Goal: Task Accomplishment & Management: Manage account settings

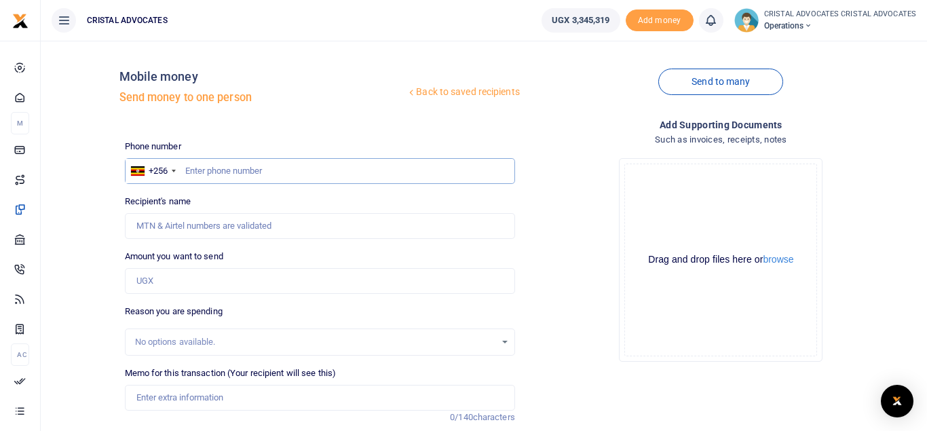
click at [246, 174] on input "text" at bounding box center [320, 171] width 390 height 26
type input "783760444"
type input "Kenneth Tindyebwa"
type input "783760444"
click at [144, 278] on input "Amount you want to send" at bounding box center [320, 281] width 390 height 26
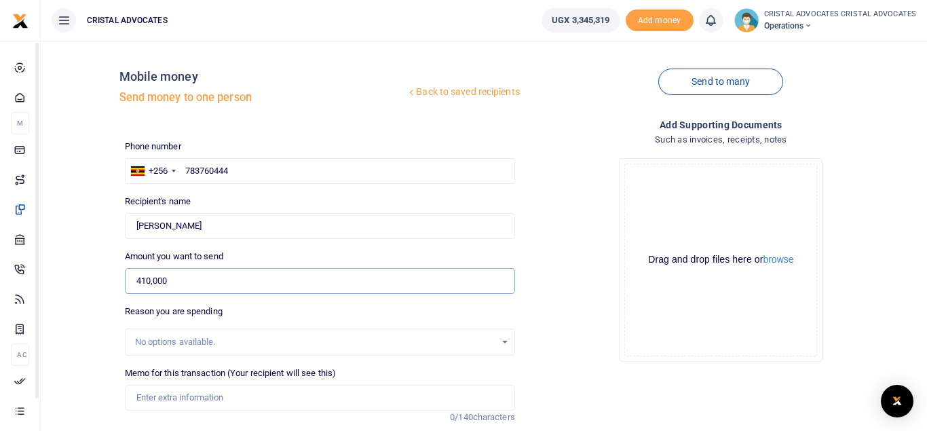
type input "410,000"
click at [216, 390] on input "Memo for this transaction (Your recipient will see this)" at bounding box center [320, 398] width 390 height 26
paste input "Facilitation to obtain CDRs and MM statements for 2 numbers from December 2024 …"
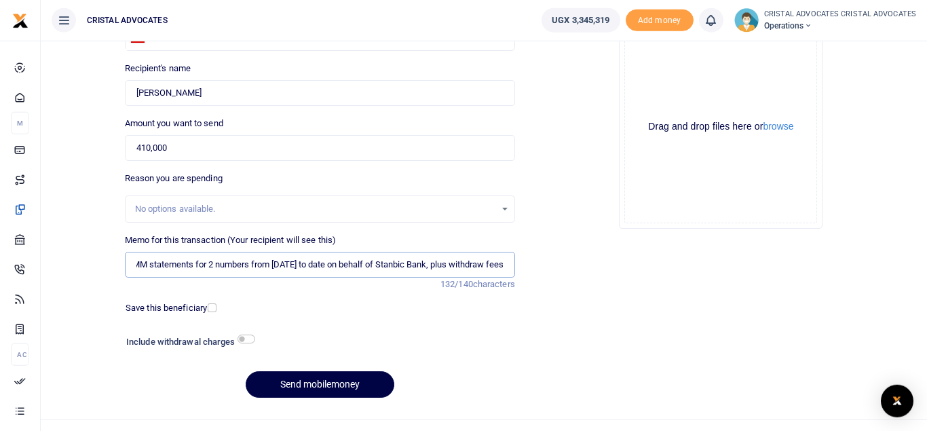
scroll to position [135, 0]
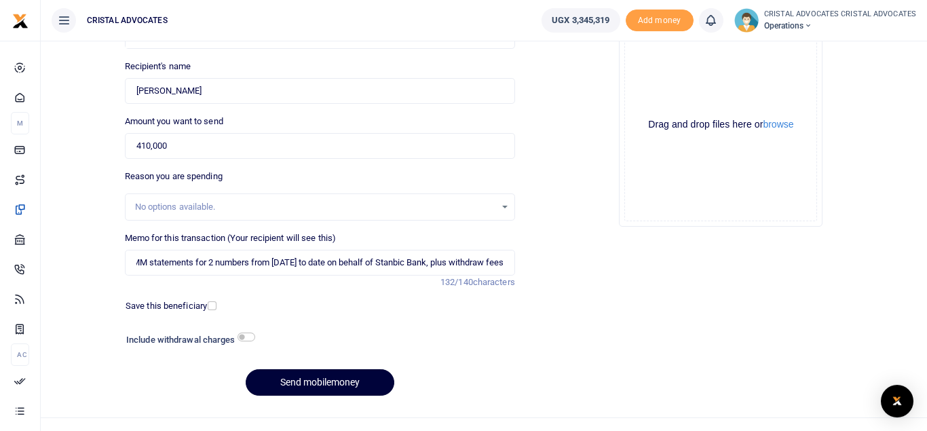
click at [312, 379] on button "Send mobilemoney" at bounding box center [320, 382] width 149 height 26
click at [427, 264] on input "Facilitation to obtain CDRs and MM statements for 2 numbers from December 2024 …" at bounding box center [320, 263] width 390 height 26
type input "Facilitation to obtain CDRs and MM statements for 2 numbers from December 2024 …"
click at [299, 376] on button "Send mobilemoney" at bounding box center [320, 382] width 149 height 26
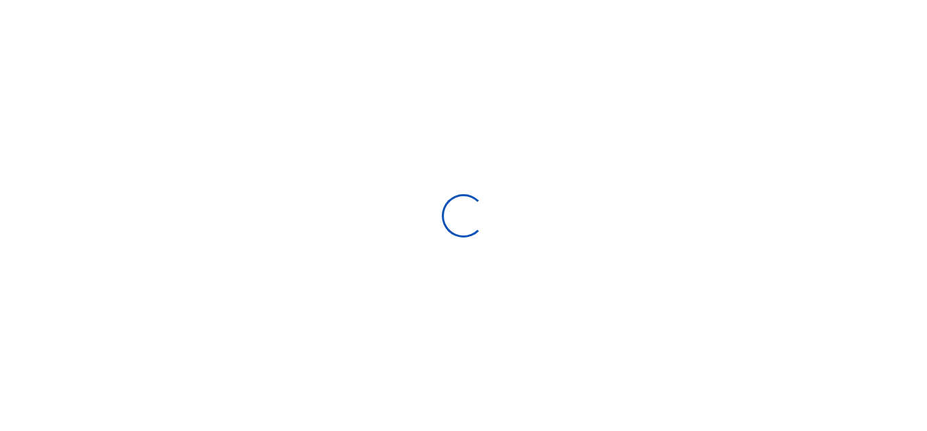
select select "Loading bundles"
select select
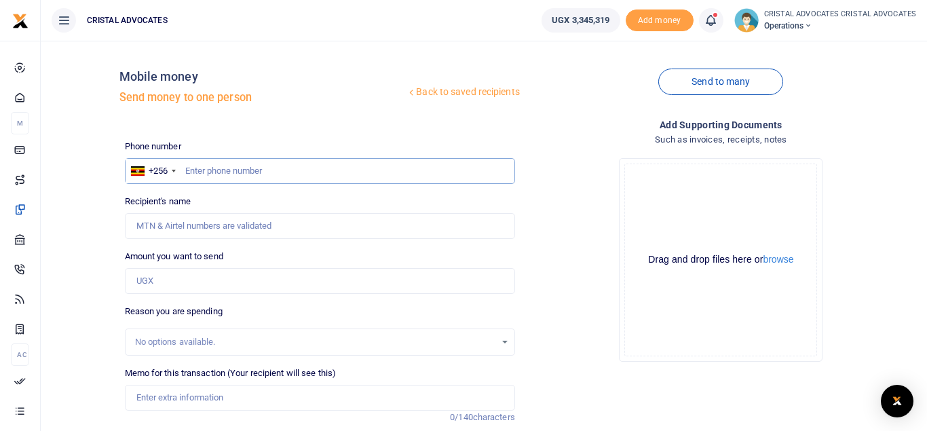
click at [193, 166] on input "text" at bounding box center [320, 171] width 390 height 26
type input "772364034"
type input "Sarah Nabukenya"
type input "772364034"
click at [183, 285] on input "Amount you want to send" at bounding box center [320, 281] width 390 height 26
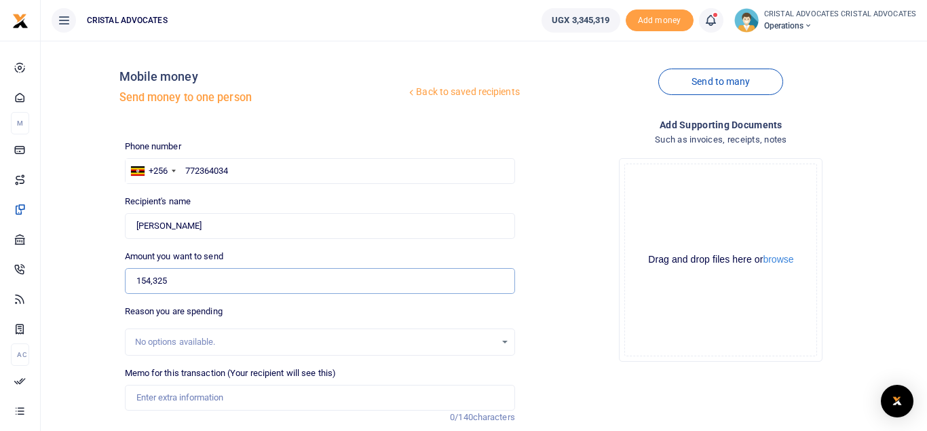
type input "154,325"
click at [226, 400] on input "Memo for this transaction (Your recipient will see this)" at bounding box center [320, 398] width 390 height 26
paste input "WEEKLY BREAKFAST FROM 15/SEPT TO 19/SEPT 2025 TOTAL 154325/="
click at [258, 400] on input "WEEKLY BREAKFAST FROM 15/SEPT TO 19/SEPT 2025 TOTAL 154325/=" at bounding box center [320, 398] width 390 height 26
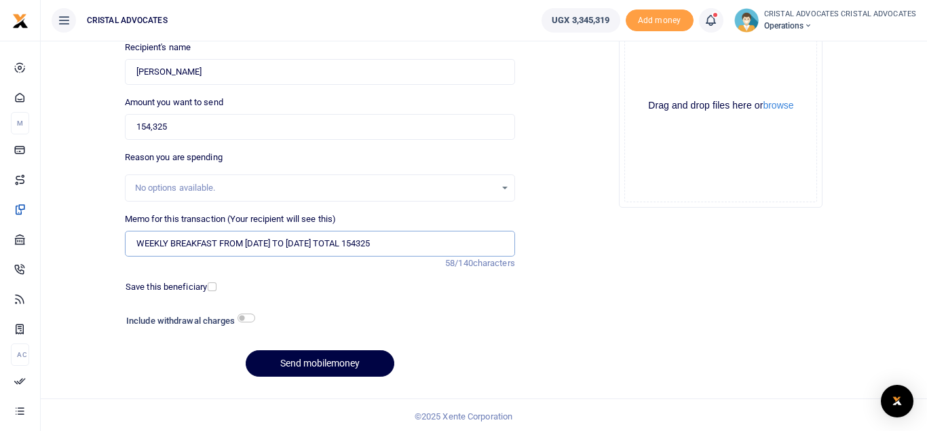
scroll to position [157, 0]
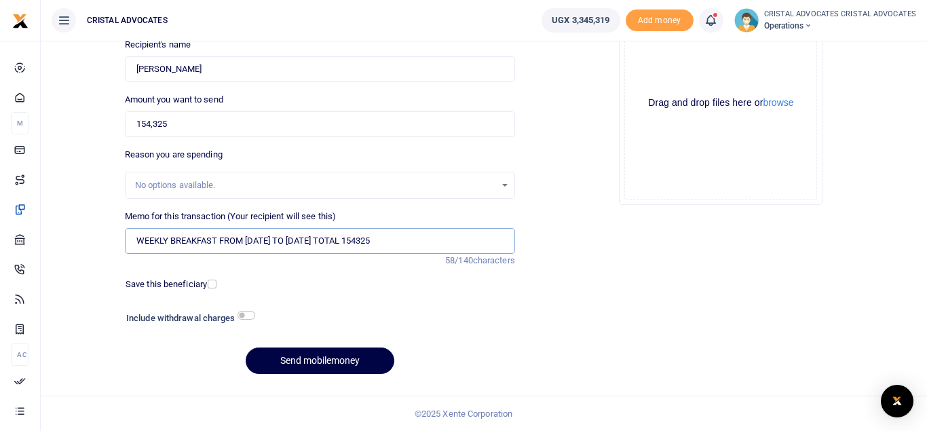
click at [250, 237] on input "WEEKLY BREAKFAST FROM 15 SEPT TO 19 SEPT 2025 TOTAL 154325" at bounding box center [320, 241] width 390 height 26
type input "WEEKLY BREAKFAST FROM 15 SEPT TO 19 SEPT 2025 TOTAL 154325"
click at [311, 364] on button "Send mobilemoney" at bounding box center [320, 360] width 149 height 26
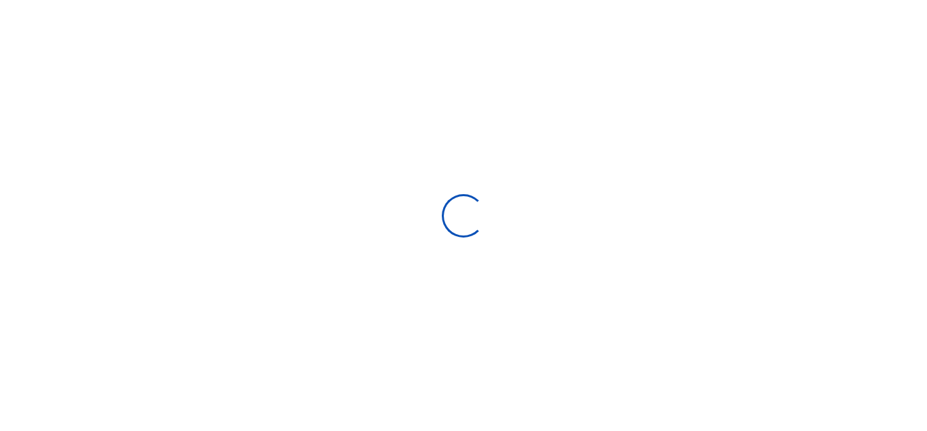
select select "Loading bundles"
select select
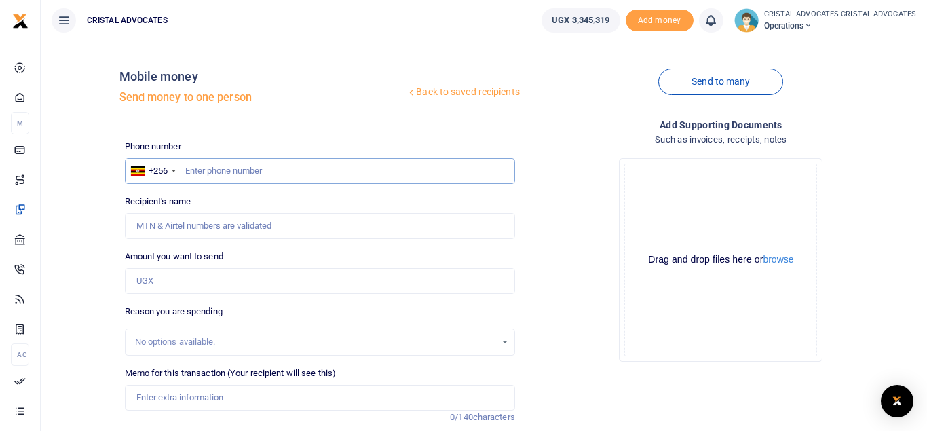
click at [260, 173] on input "text" at bounding box center [320, 171] width 390 height 26
type input "754165019"
click at [199, 281] on input "Amount you want to send" at bounding box center [320, 281] width 390 height 26
type input "348"
type input "[PERSON_NAME]"
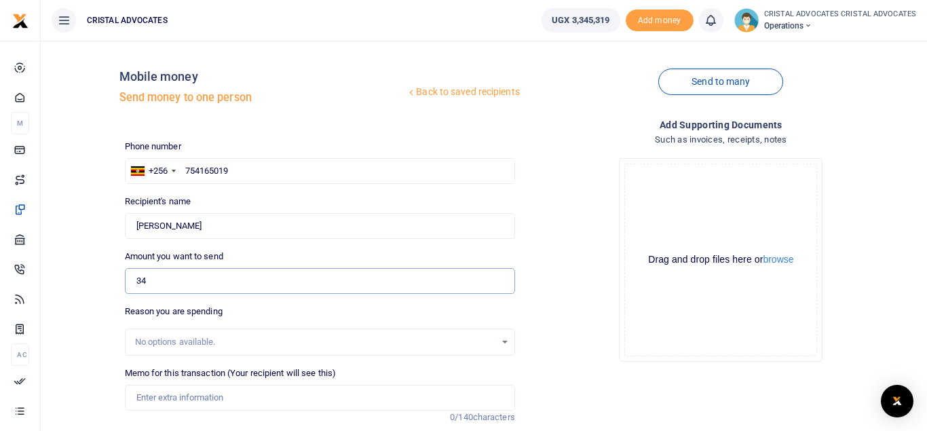
type input "3"
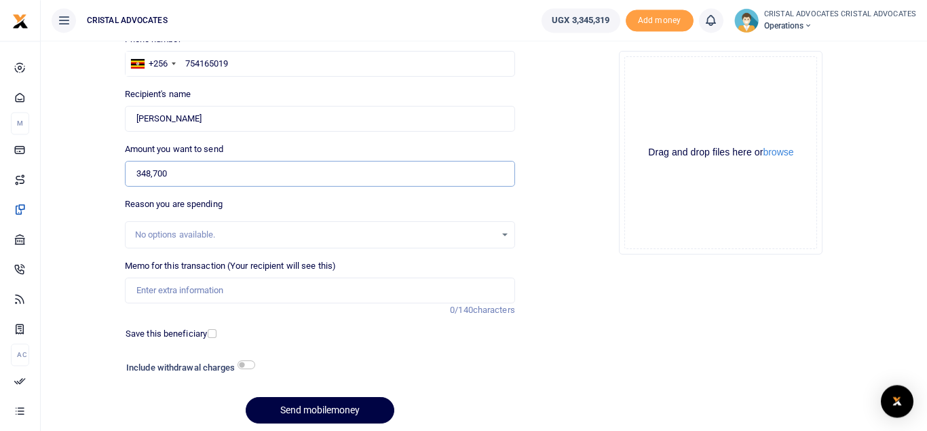
scroll to position [118, 0]
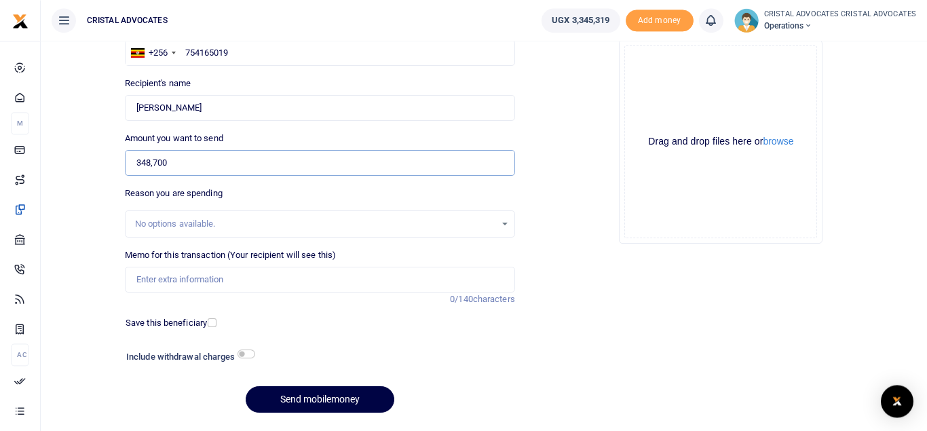
type input "348,700"
click at [216, 271] on input "Memo for this transaction (Your recipient will see this)" at bounding box center [320, 280] width 390 height 26
paste input "LINCOLN EMAIL RENEWAL 250,000/= 2 LAPTOP CHARGERS (TREVOR & NSHUTI' LACK CHARGE…"
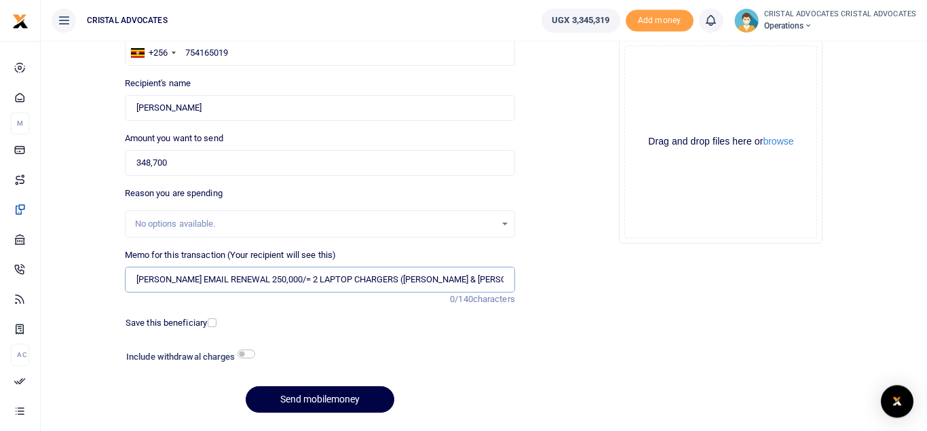
scroll to position [0, 27]
click at [261, 277] on input "LINCOLN EMAIL RENEWAL 250,000/= 2 LAPTOP CHARGERS (TREVOR & NSHUTI' LACK CHARGE…" at bounding box center [320, 280] width 390 height 26
type input "LINCOLN EMAIL RENEWAL 250000 2 LAPTOP CHARGERS TREVOR NSHUTI LACK CHARGERS"
click at [303, 406] on button "Send mobilemoney" at bounding box center [320, 399] width 149 height 26
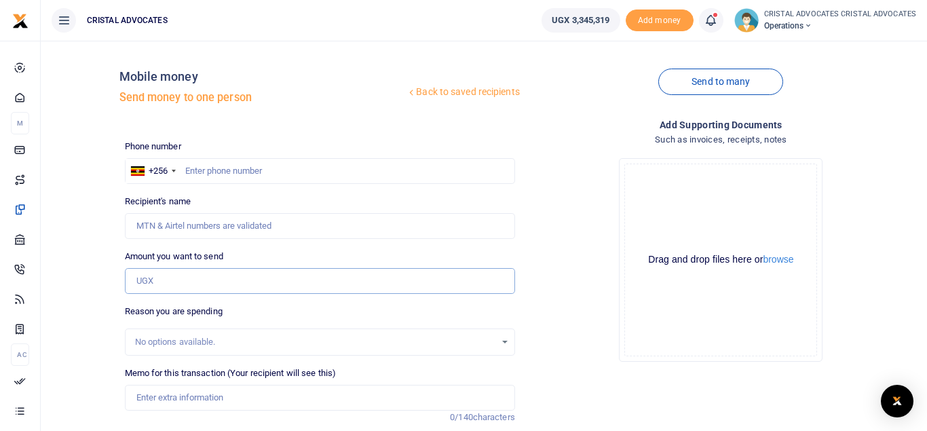
click at [210, 282] on input "Amount you want to send" at bounding box center [320, 281] width 390 height 26
type input "1,017,500"
click at [221, 170] on input "text" at bounding box center [320, 171] width 390 height 26
type input "754165019"
click at [187, 400] on input "Memo for this transaction (Your recipient will see this)" at bounding box center [320, 398] width 390 height 26
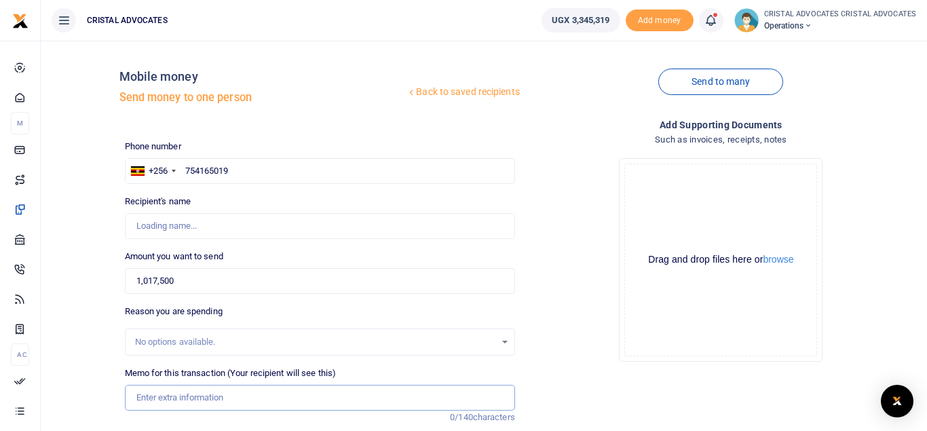
type input "[PERSON_NAME]"
paste input "Communication expenses ([PERSON_NAME])"
click at [242, 395] on input "Communication expenses ([PERSON_NAME]" at bounding box center [320, 398] width 390 height 26
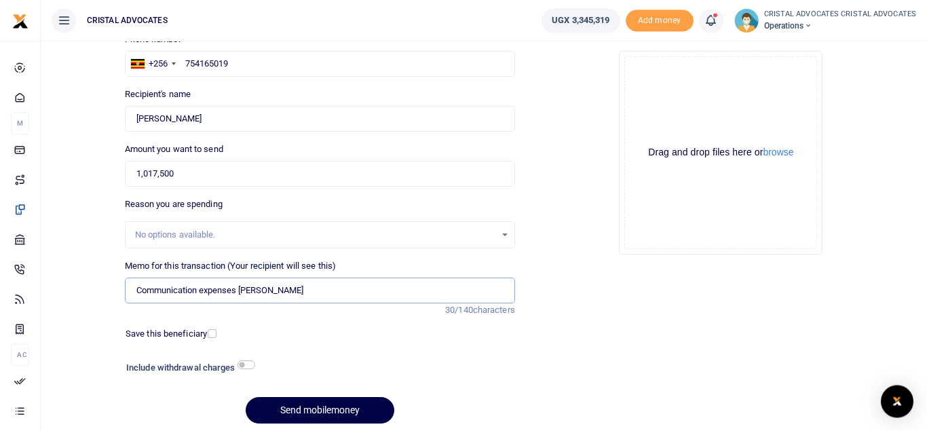
scroll to position [157, 0]
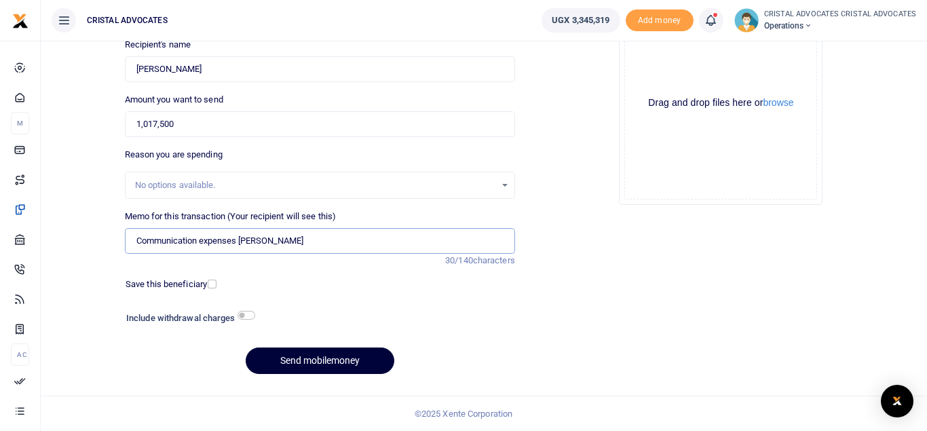
type input "Communication expenses [PERSON_NAME]"
click at [318, 364] on button "Send mobilemoney" at bounding box center [320, 360] width 149 height 26
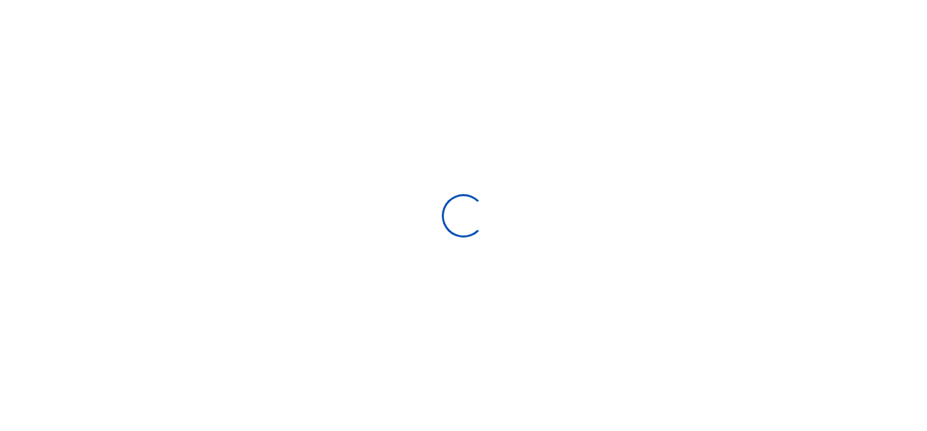
select select "Loading bundles"
select select
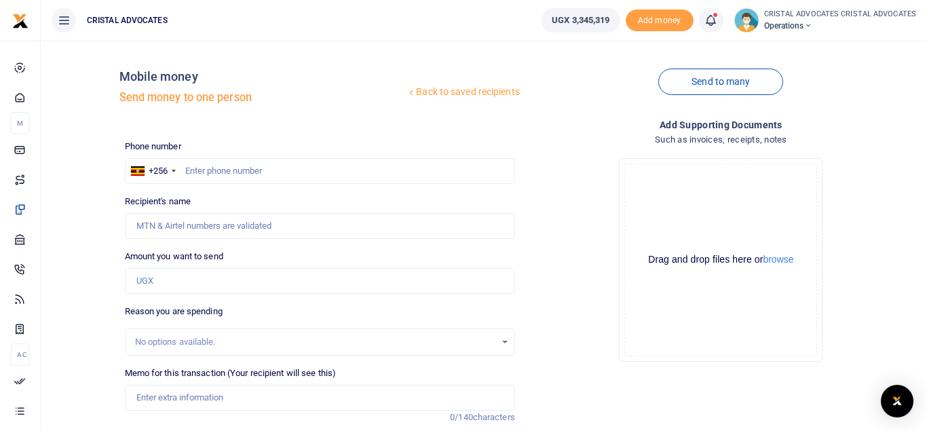
click at [709, 24] on icon at bounding box center [711, 20] width 14 height 15
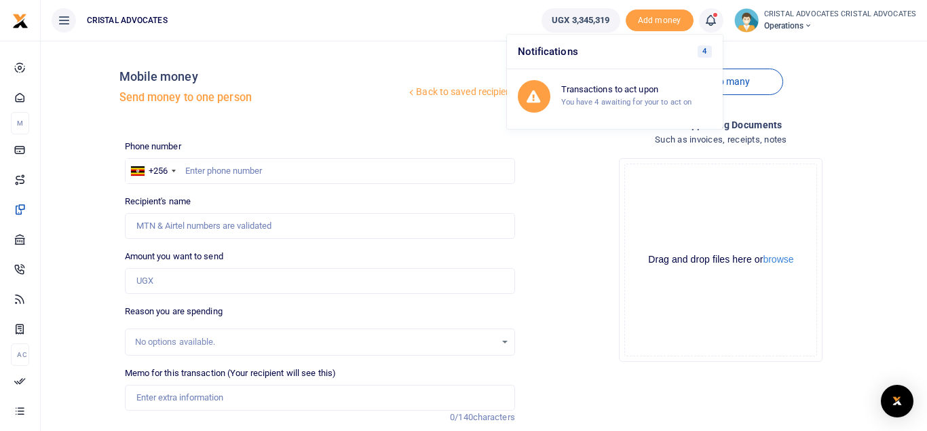
click at [615, 67] on h6 "Notifications 4" at bounding box center [615, 52] width 216 height 35
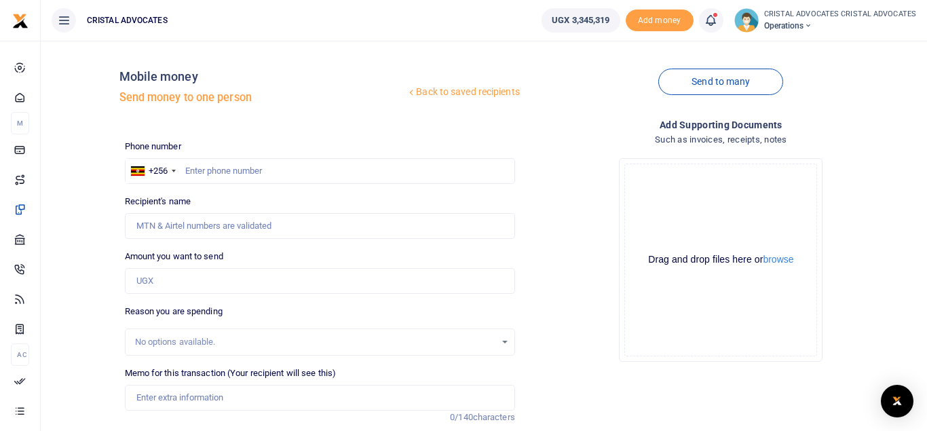
click at [723, 26] on link at bounding box center [711, 20] width 24 height 24
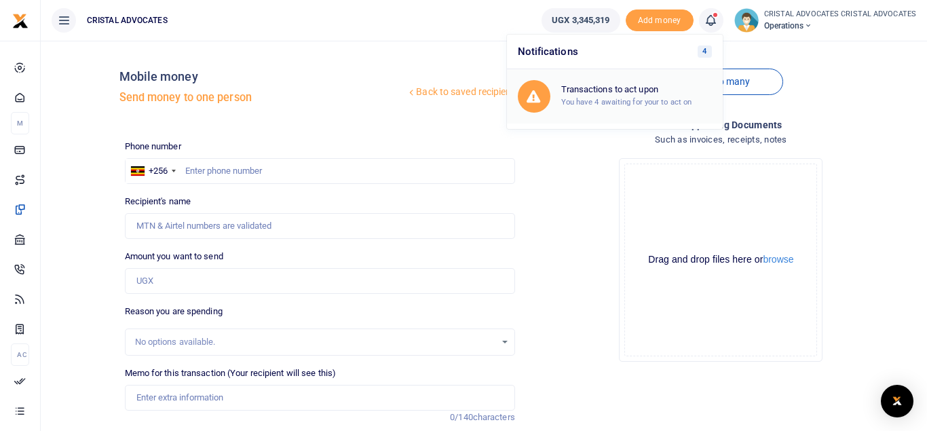
click at [647, 90] on h6 "Transactions to act upon" at bounding box center [636, 89] width 151 height 11
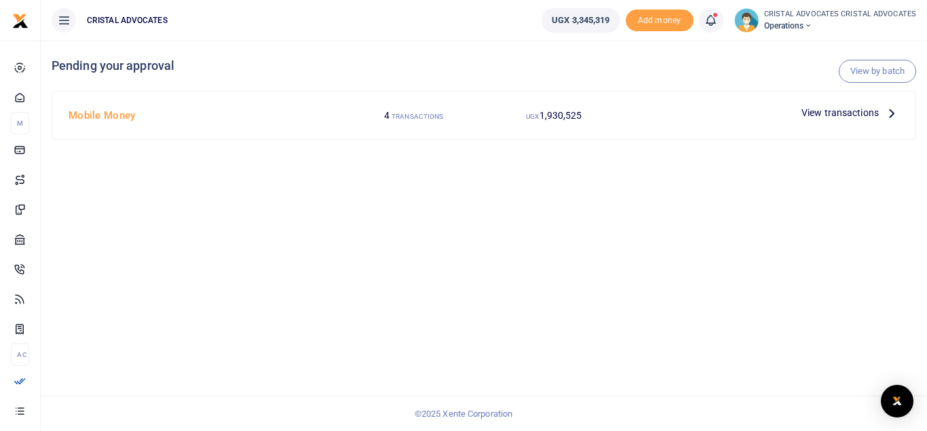
click at [841, 115] on span "View transactions" at bounding box center [839, 112] width 77 height 15
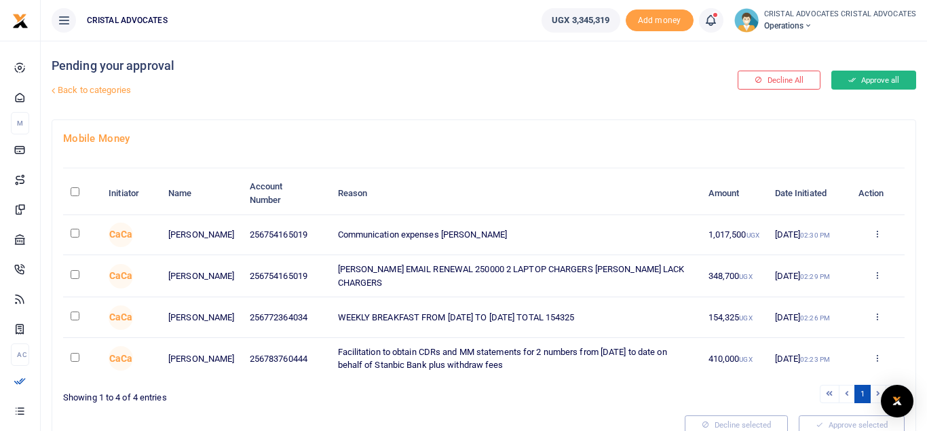
click at [880, 79] on button "Approve all" at bounding box center [873, 80] width 85 height 19
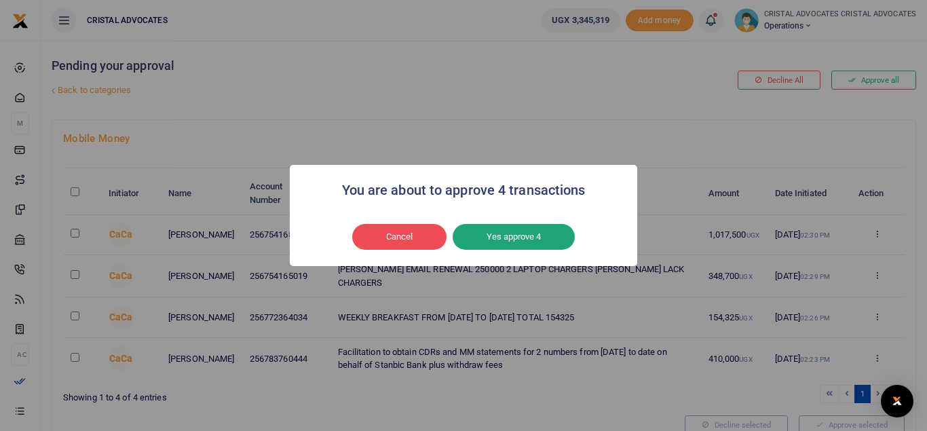
click at [520, 244] on button "Yes approve 4" at bounding box center [514, 237] width 122 height 26
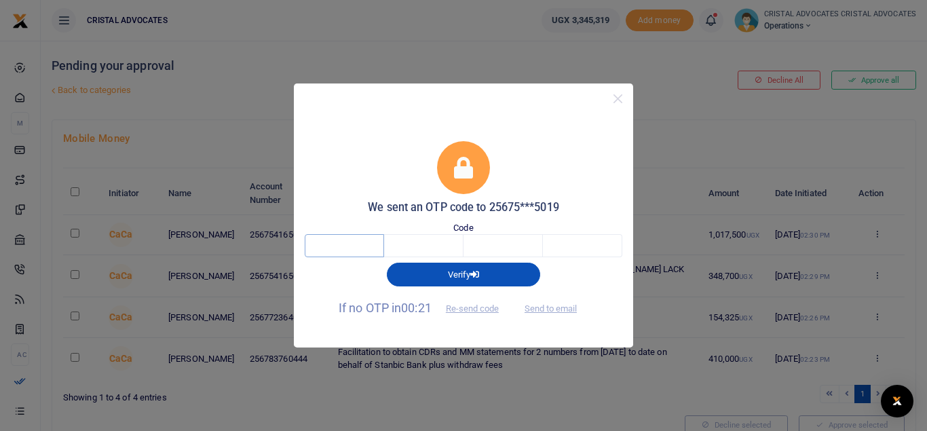
click at [356, 250] on input "text" at bounding box center [344, 245] width 79 height 23
type input "8"
type input "3"
type input "0"
